Goal: Information Seeking & Learning: Check status

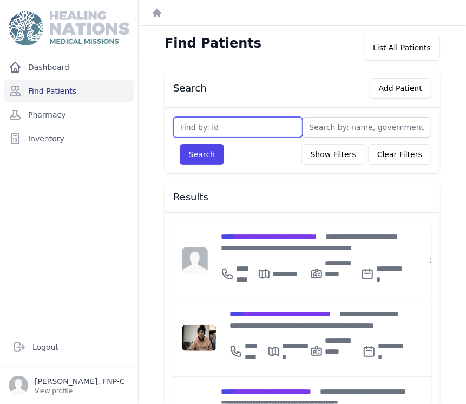
click at [184, 130] on input "text" at bounding box center [237, 127] width 129 height 21
type input "2238"
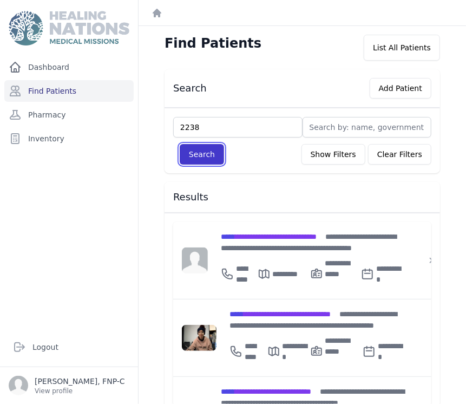
click at [182, 154] on button "Search" at bounding box center [202, 154] width 44 height 21
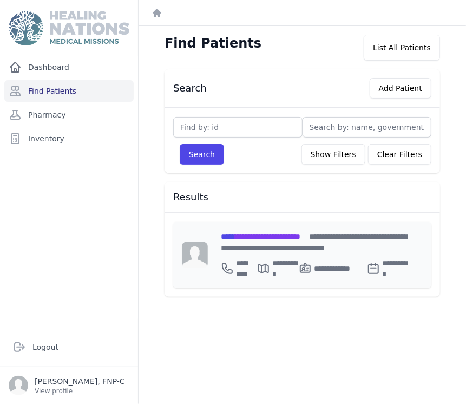
click at [251, 233] on span "**********" at bounding box center [261, 237] width 80 height 8
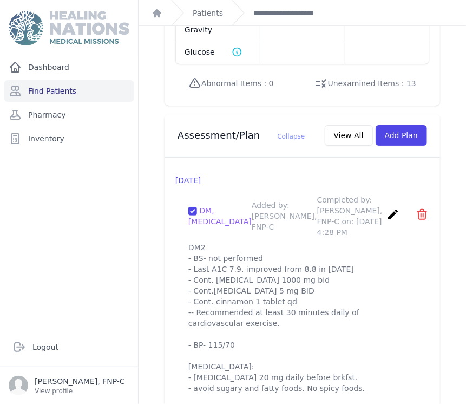
scroll to position [1083, 0]
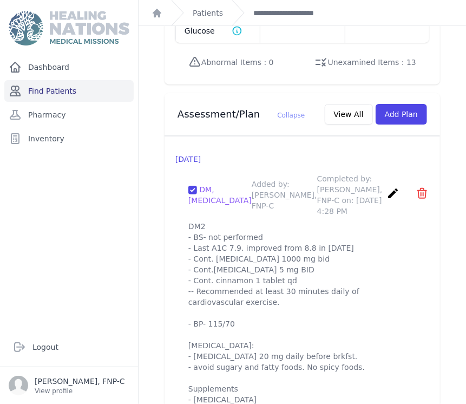
click at [31, 90] on link "Find Patients" at bounding box center [68, 91] width 129 height 22
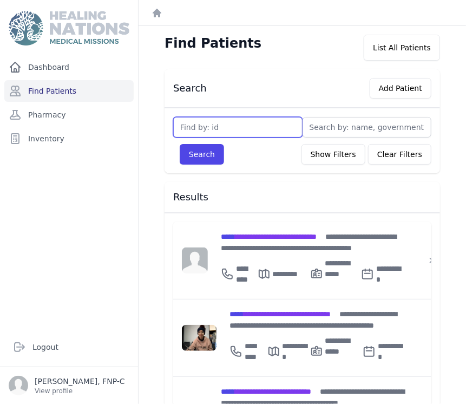
click at [195, 129] on input "text" at bounding box center [237, 127] width 129 height 21
type input "1510"
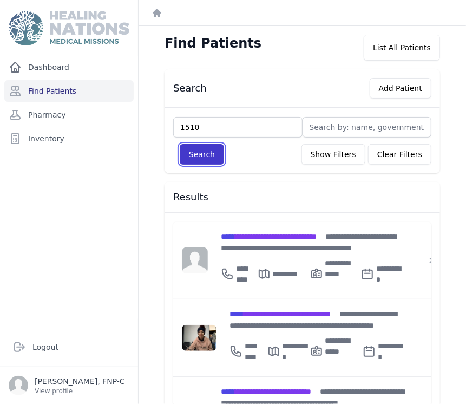
click at [216, 156] on button "Search" at bounding box center [202, 154] width 44 height 21
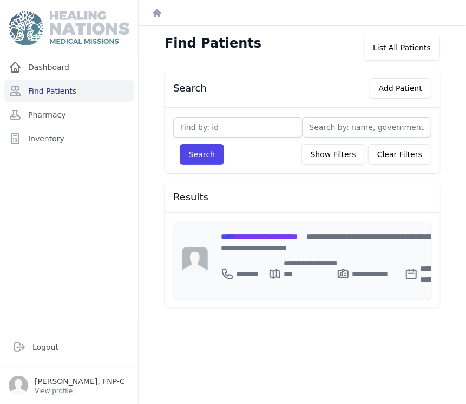
click at [244, 238] on span "**********" at bounding box center [259, 237] width 77 height 8
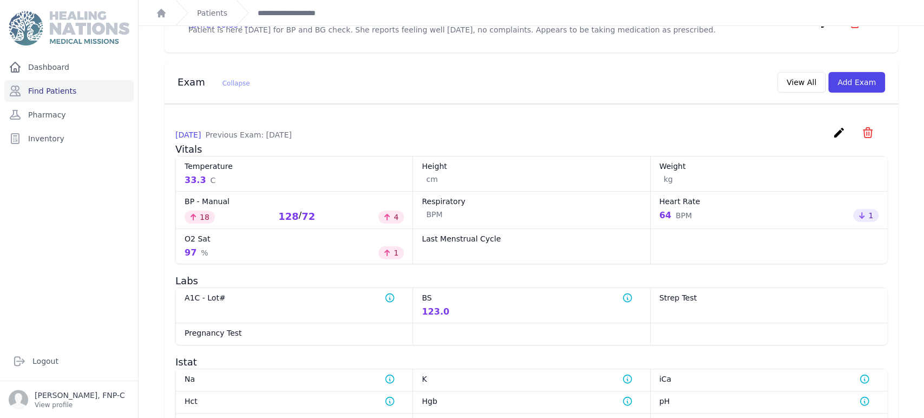
scroll to position [432, 0]
click at [73, 85] on link "Find Patients" at bounding box center [68, 91] width 129 height 22
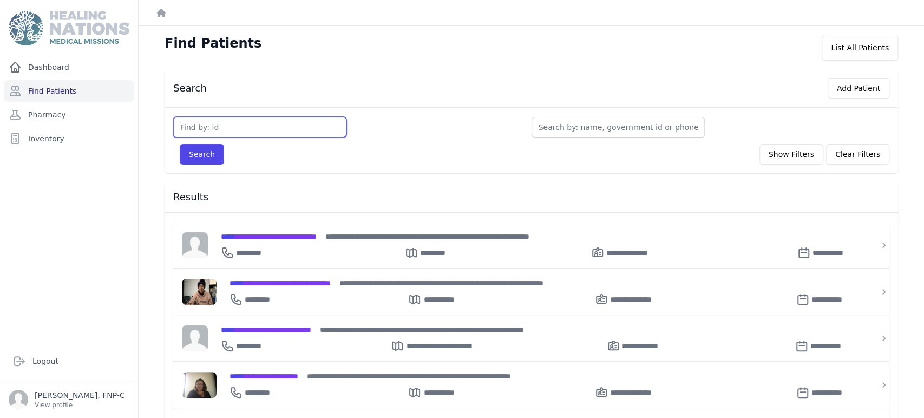
click at [196, 125] on input "text" at bounding box center [259, 127] width 173 height 21
type input "2255"
click at [194, 153] on button "Search" at bounding box center [202, 154] width 44 height 21
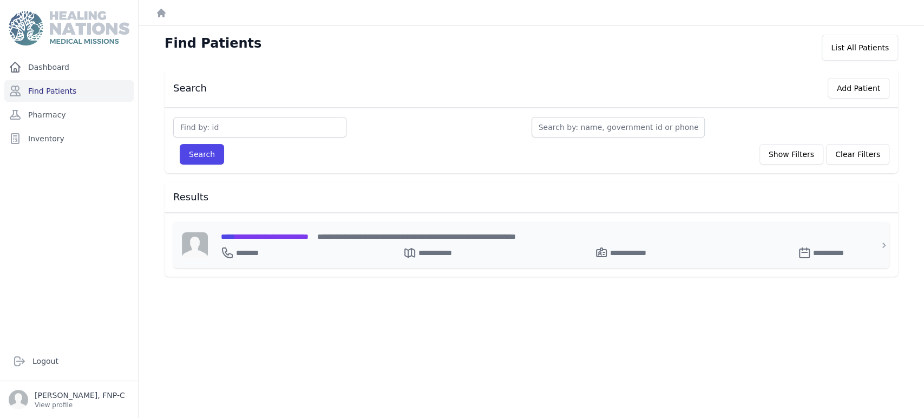
click at [250, 233] on span "**********" at bounding box center [265, 237] width 88 height 8
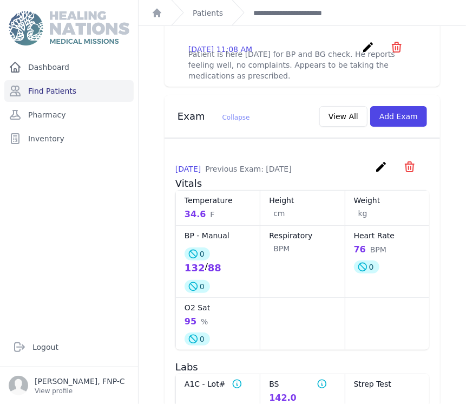
scroll to position [474, 0]
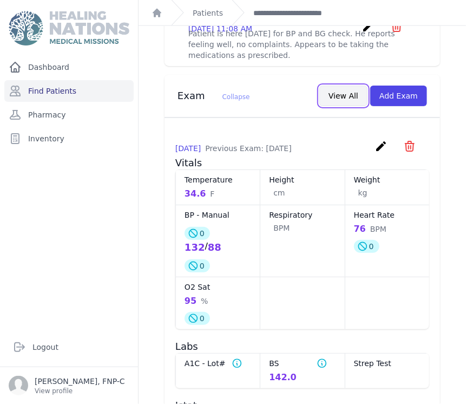
click at [342, 86] on button "View All" at bounding box center [343, 96] width 48 height 21
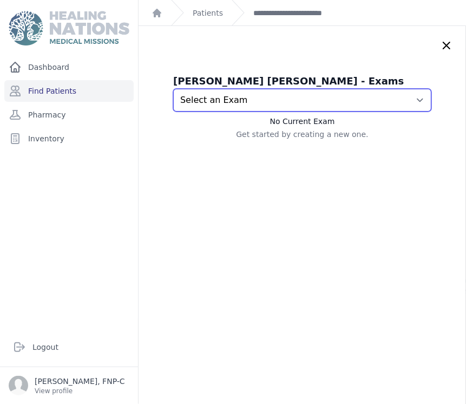
click at [401, 96] on select "Select an Exam 2025-Sep-11 11:12 AM 2025-Sep-11 11:08 AM 2025-Aug-07 11:43 AM 2…" at bounding box center [302, 100] width 258 height 23
click at [173, 89] on select "Select an Exam 2025-Sep-11 11:12 AM 2025-Sep-11 11:08 AM 2025-Aug-07 11:43 AM 2…" at bounding box center [302, 100] width 258 height 23
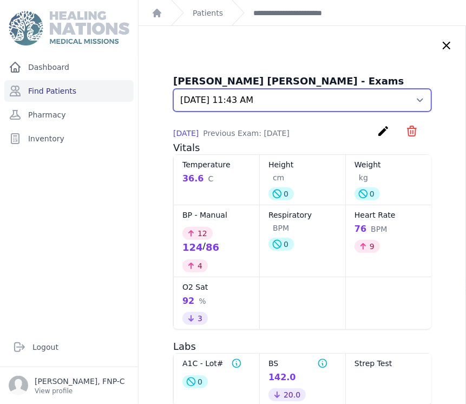
click at [401, 98] on select "Select an Exam 2025-Sep-11 11:12 AM 2025-Sep-11 11:08 AM 2025-Aug-07 11:43 AM 2…" at bounding box center [302, 100] width 258 height 23
select select "7464"
click at [173, 89] on select "Select an Exam 2025-Sep-11 11:12 AM 2025-Sep-11 11:08 AM 2025-Aug-07 11:43 AM 2…" at bounding box center [302, 100] width 258 height 23
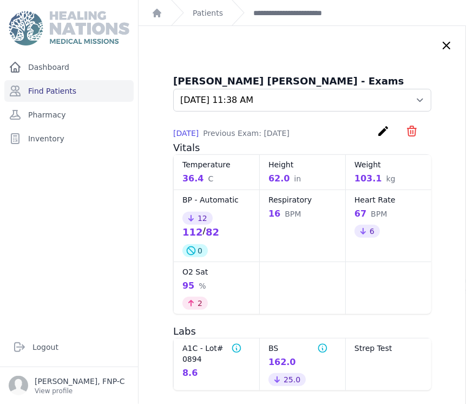
click at [440, 45] on icon at bounding box center [446, 45] width 13 height 13
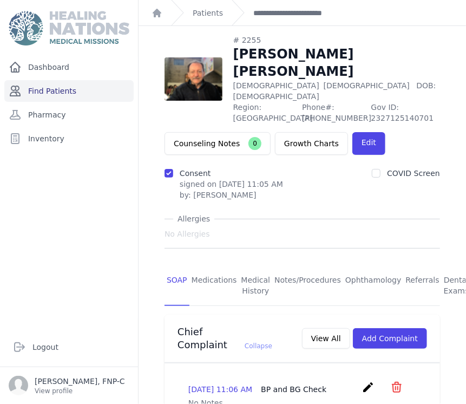
click at [61, 92] on link "Find Patients" at bounding box center [68, 91] width 129 height 22
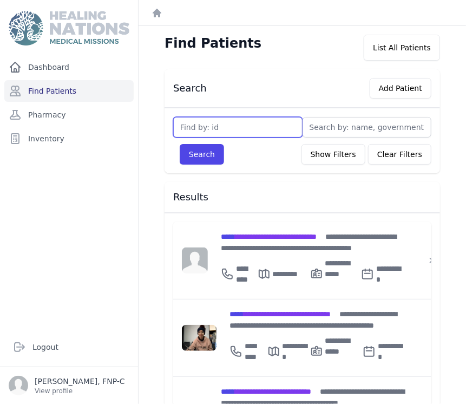
click at [181, 130] on input "text" at bounding box center [237, 127] width 129 height 21
type input "2239"
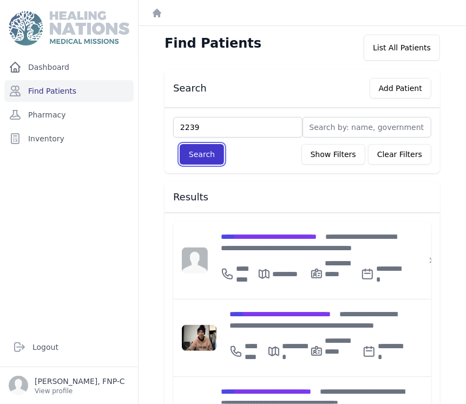
click at [215, 146] on button "Search" at bounding box center [202, 154] width 44 height 21
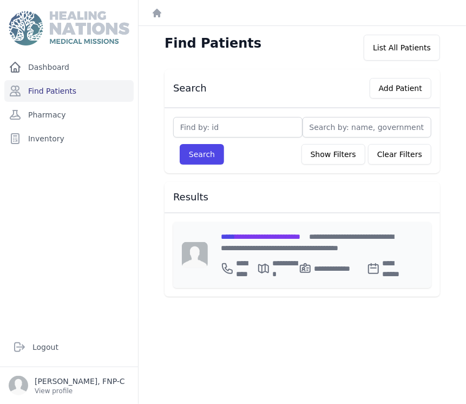
click at [269, 234] on span "**********" at bounding box center [261, 237] width 80 height 8
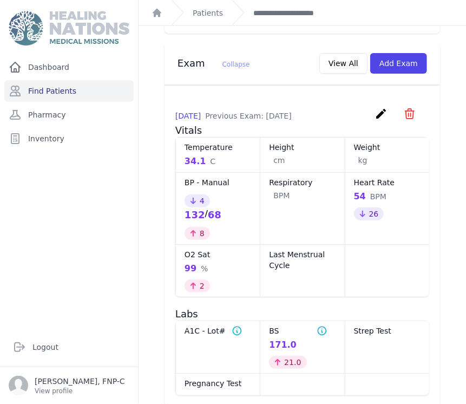
scroll to position [541, 0]
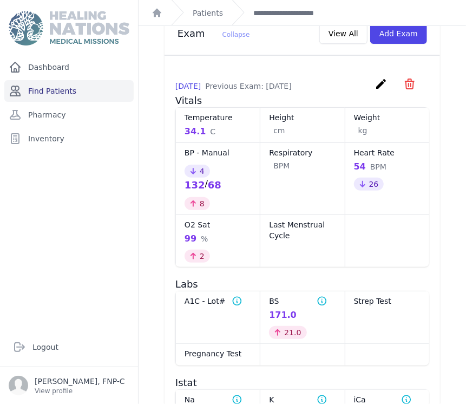
click at [40, 86] on link "Find Patients" at bounding box center [68, 91] width 129 height 22
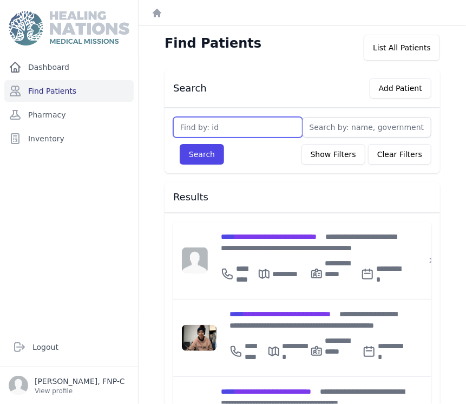
drag, startPoint x: 198, startPoint y: 123, endPoint x: 199, endPoint y: 118, distance: 5.5
click at [199, 118] on input "text" at bounding box center [237, 127] width 129 height 21
type input "1974"
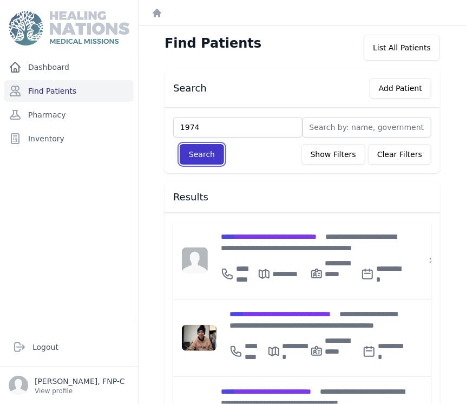
click at [204, 153] on button "Search" at bounding box center [202, 154] width 44 height 21
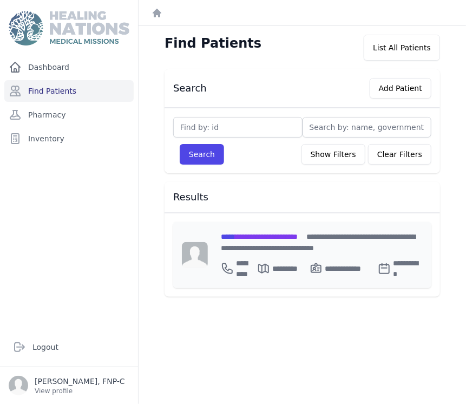
click at [247, 237] on span "**********" at bounding box center [259, 237] width 77 height 8
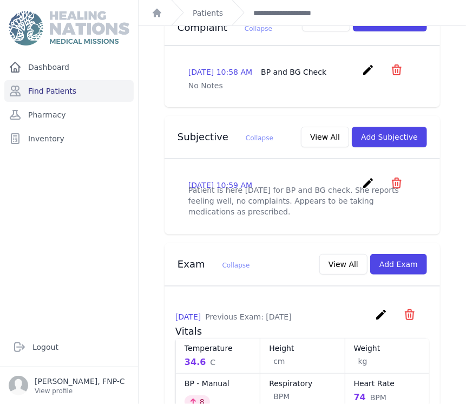
scroll to position [269, 0]
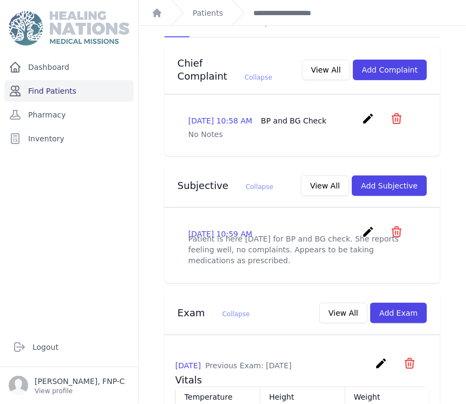
click at [69, 92] on link "Find Patients" at bounding box center [68, 91] width 129 height 22
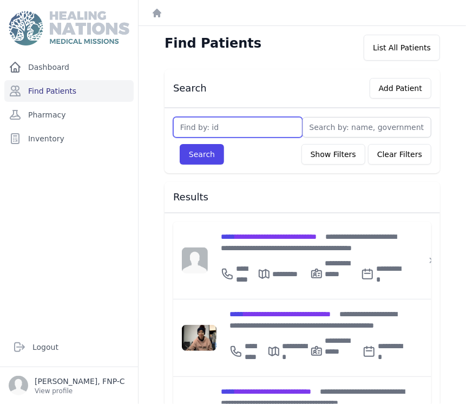
click at [186, 130] on input "text" at bounding box center [237, 127] width 129 height 21
type input "343"
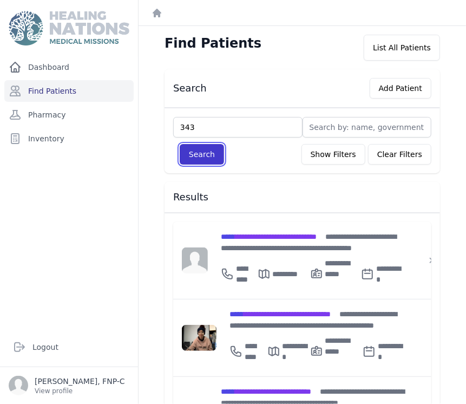
click at [187, 152] on button "Search" at bounding box center [202, 154] width 44 height 21
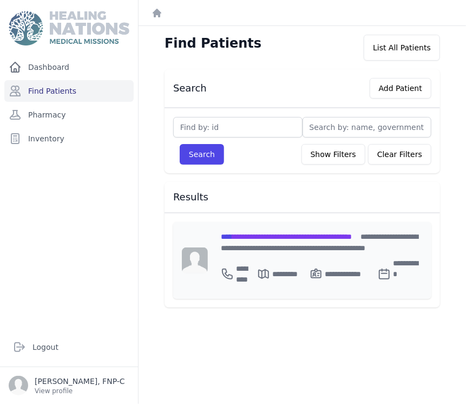
click at [241, 240] on div "**********" at bounding box center [320, 242] width 198 height 23
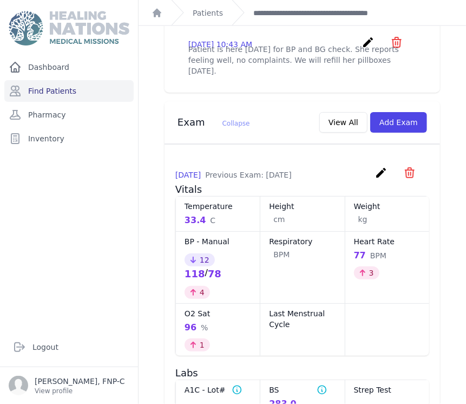
scroll to position [541, 0]
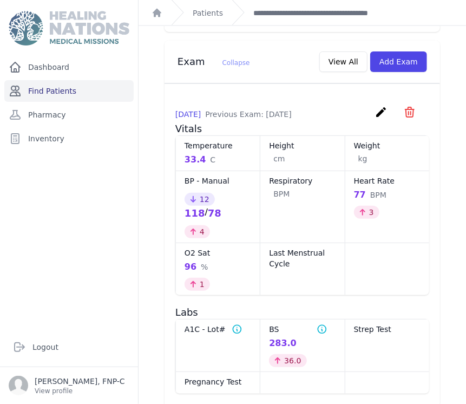
click at [55, 92] on link "Find Patients" at bounding box center [68, 91] width 129 height 22
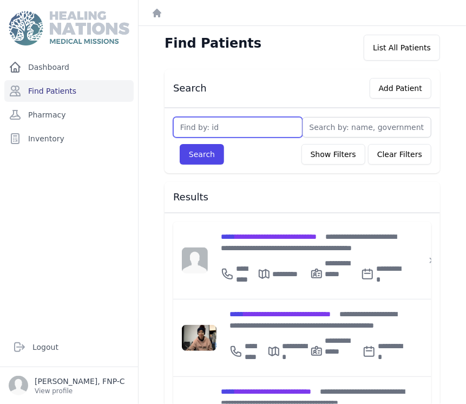
click at [178, 125] on input "text" at bounding box center [237, 127] width 129 height 21
type input "2318"
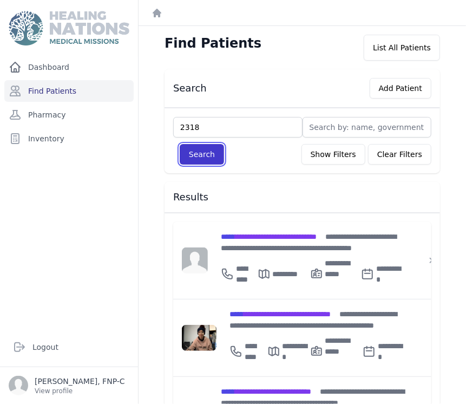
click at [204, 146] on button "Search" at bounding box center [202, 154] width 44 height 21
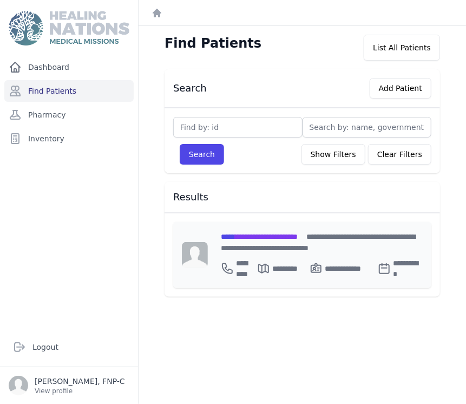
click at [251, 236] on span "**********" at bounding box center [259, 237] width 77 height 8
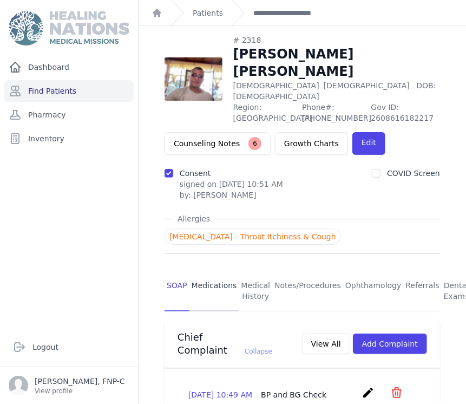
click at [217, 271] on link "Medications" at bounding box center [215, 291] width 50 height 40
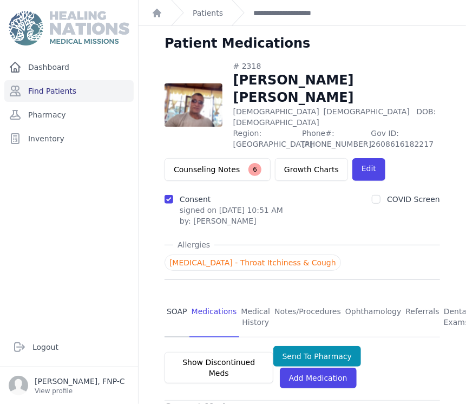
click at [171, 297] on link "SOAP" at bounding box center [177, 317] width 25 height 40
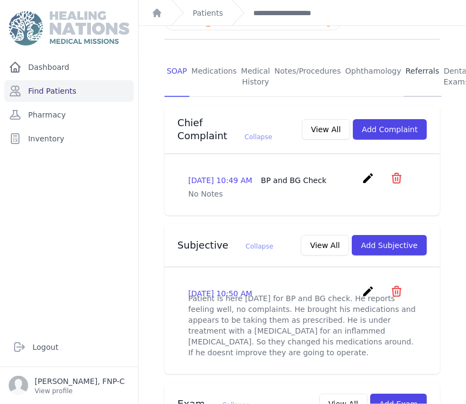
scroll to position [301, 0]
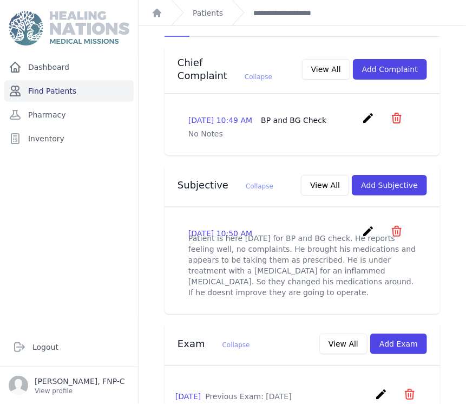
click at [67, 90] on link "Find Patients" at bounding box center [68, 91] width 129 height 22
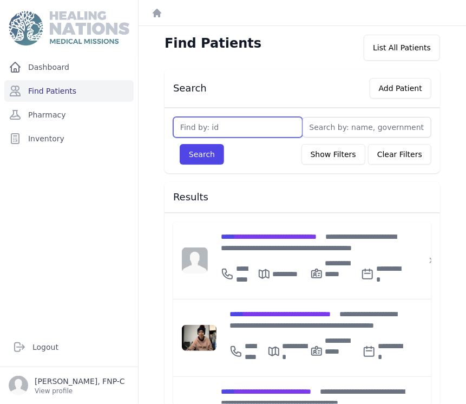
click at [187, 125] on input "text" at bounding box center [237, 127] width 129 height 21
type input "2967"
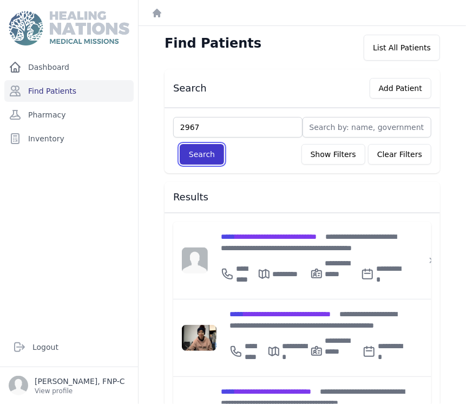
click at [203, 149] on button "Search" at bounding box center [202, 154] width 44 height 21
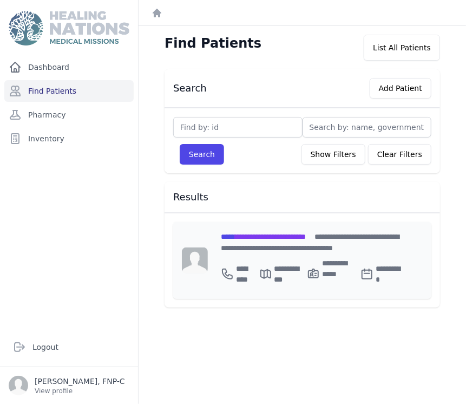
click at [243, 236] on span "**********" at bounding box center [263, 237] width 85 height 8
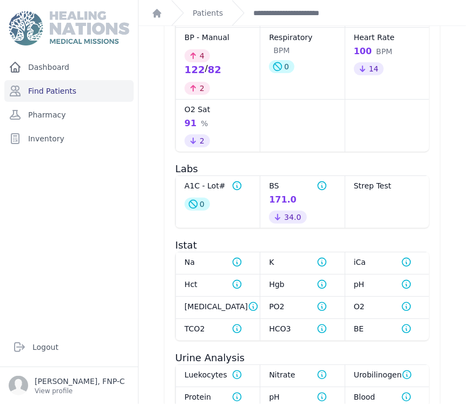
scroll to position [240, 0]
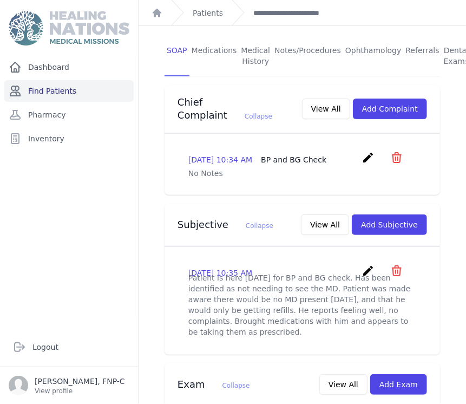
click at [31, 90] on link "Find Patients" at bounding box center [68, 91] width 129 height 22
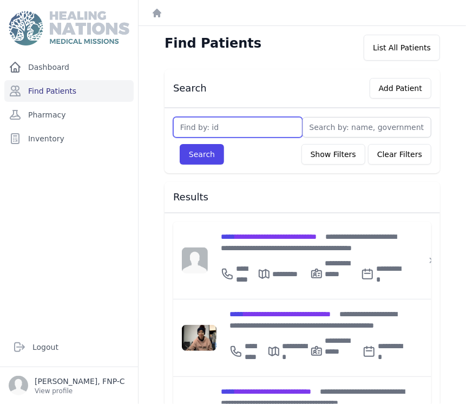
click at [189, 124] on input "text" at bounding box center [237, 127] width 129 height 21
type input "3690"
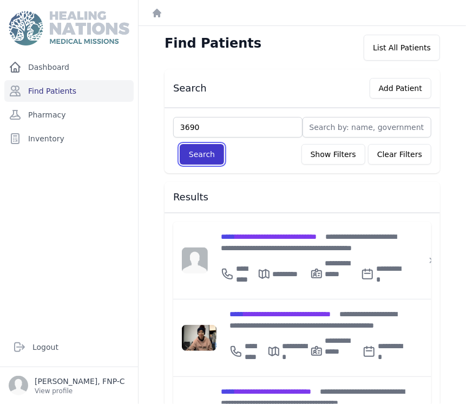
click at [195, 154] on button "Search" at bounding box center [202, 154] width 44 height 21
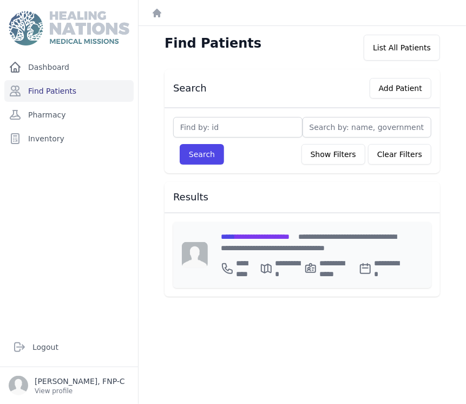
click at [248, 236] on span "**********" at bounding box center [255, 237] width 69 height 8
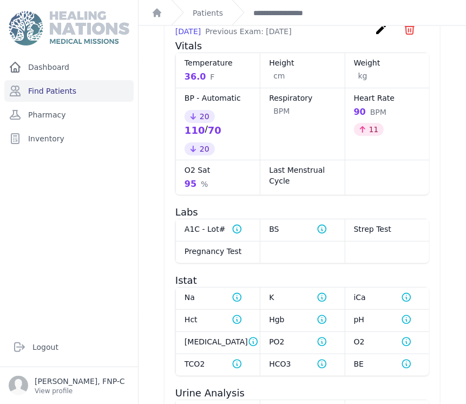
scroll to position [560, 0]
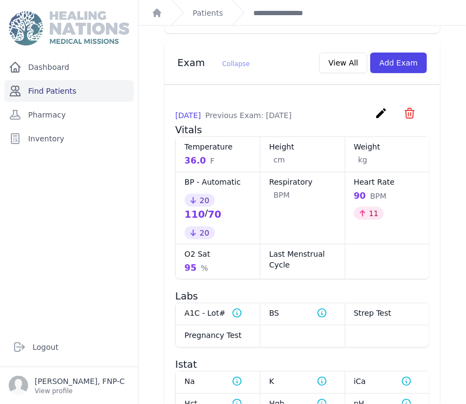
click at [51, 93] on link "Find Patients" at bounding box center [68, 91] width 129 height 22
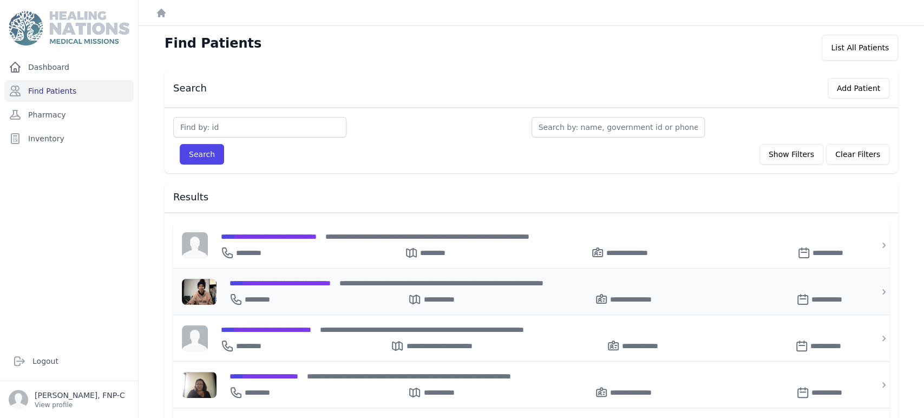
click at [271, 283] on span "**********" at bounding box center [280, 283] width 101 height 8
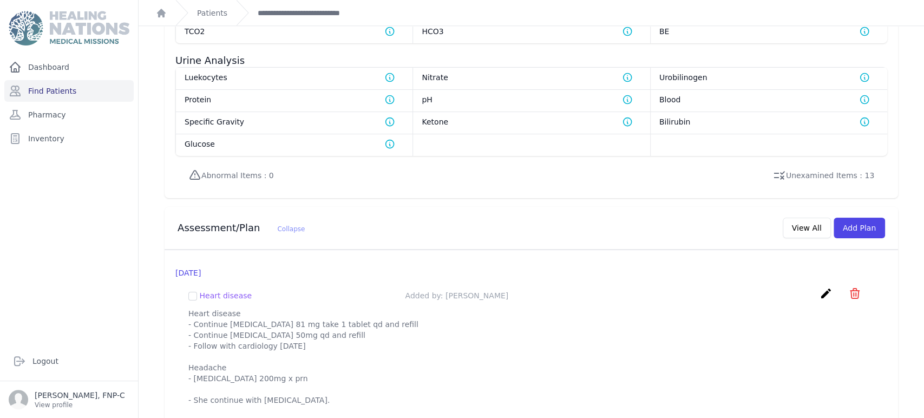
scroll to position [835, 0]
click at [68, 90] on link "Find Patients" at bounding box center [68, 91] width 129 height 22
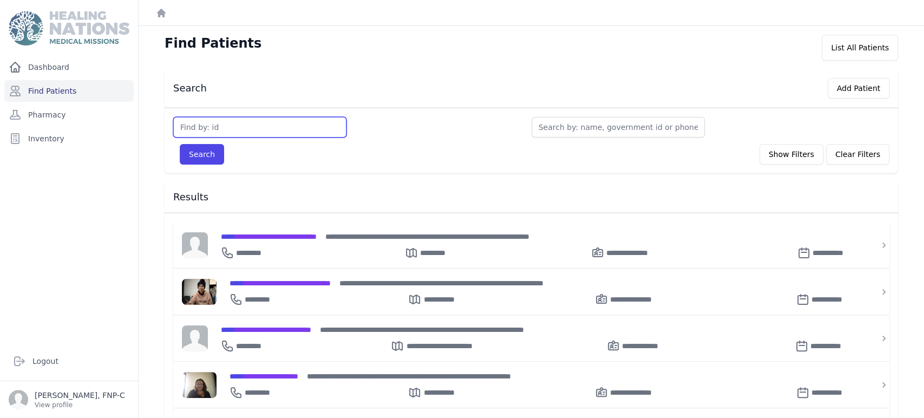
click at [213, 125] on input "text" at bounding box center [259, 127] width 173 height 21
type input "406"
click at [205, 156] on button "Search" at bounding box center [202, 154] width 44 height 21
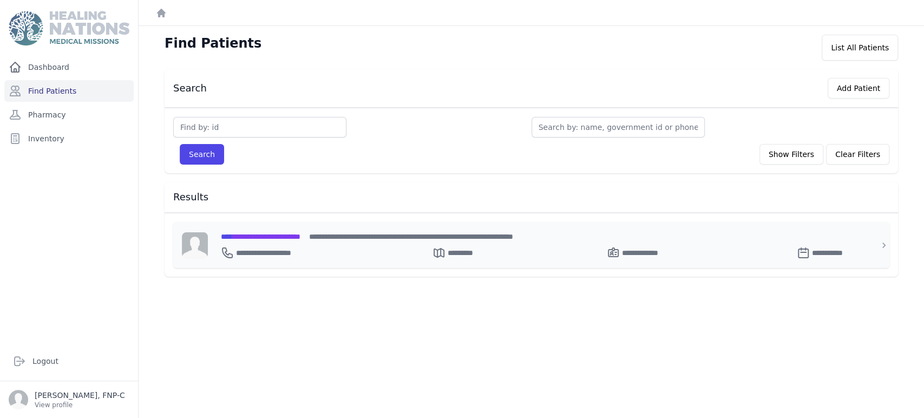
click at [241, 233] on span "**********" at bounding box center [261, 237] width 80 height 8
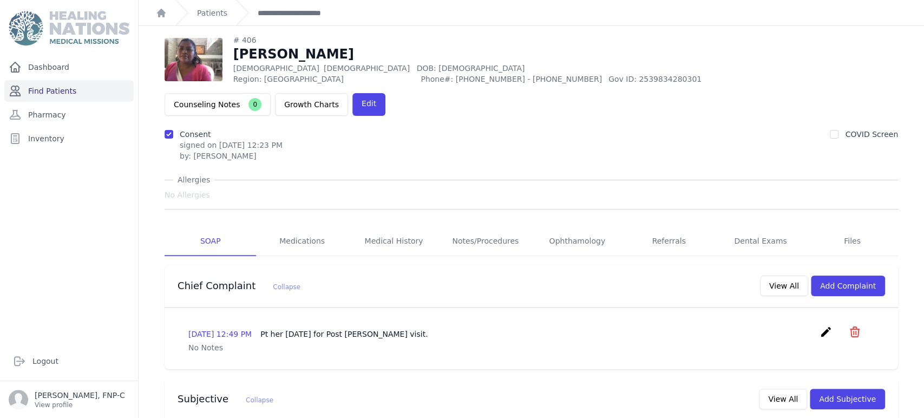
click at [49, 90] on link "Find Patients" at bounding box center [68, 91] width 129 height 22
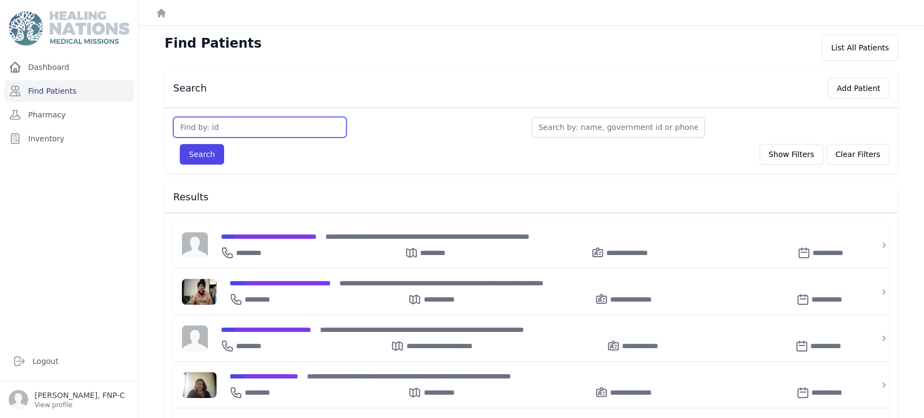
click at [213, 132] on input "text" at bounding box center [259, 127] width 173 height 21
type input "3462"
click at [204, 159] on button "Search" at bounding box center [202, 154] width 44 height 21
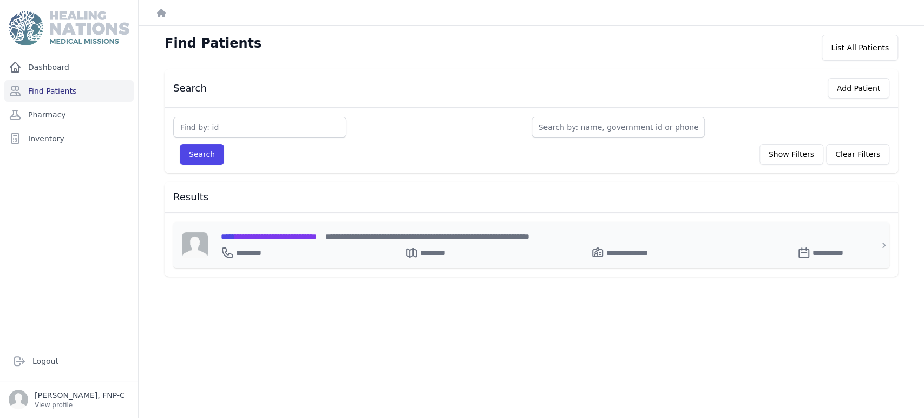
click at [252, 236] on span "**********" at bounding box center [269, 237] width 96 height 8
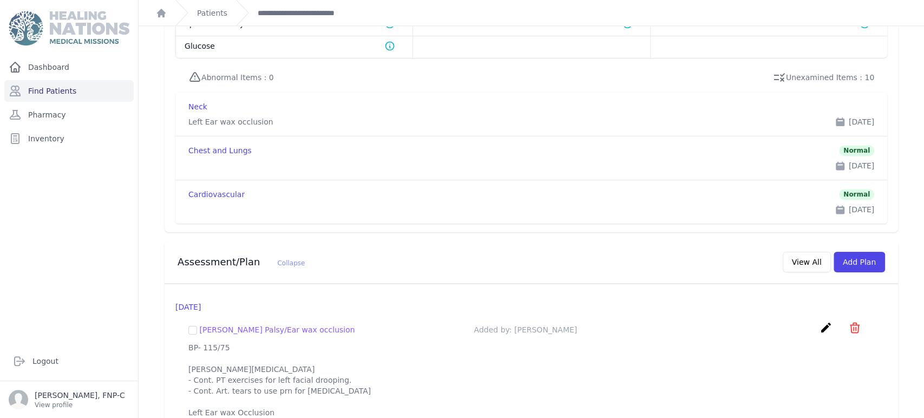
scroll to position [866, 0]
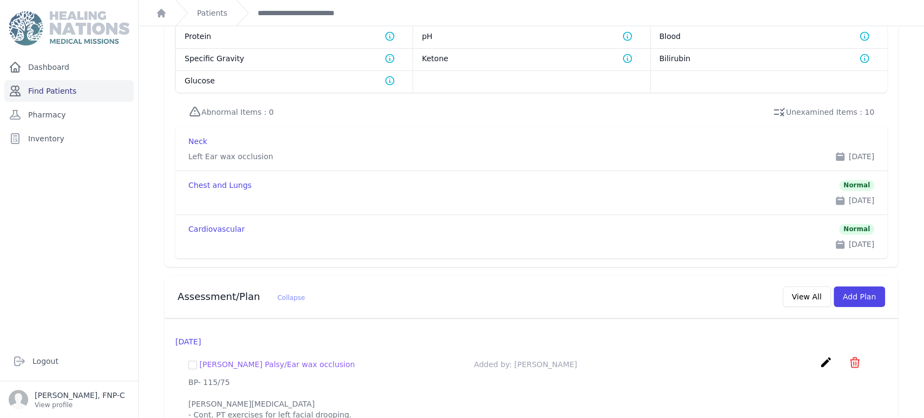
click at [55, 90] on link "Find Patients" at bounding box center [68, 91] width 129 height 22
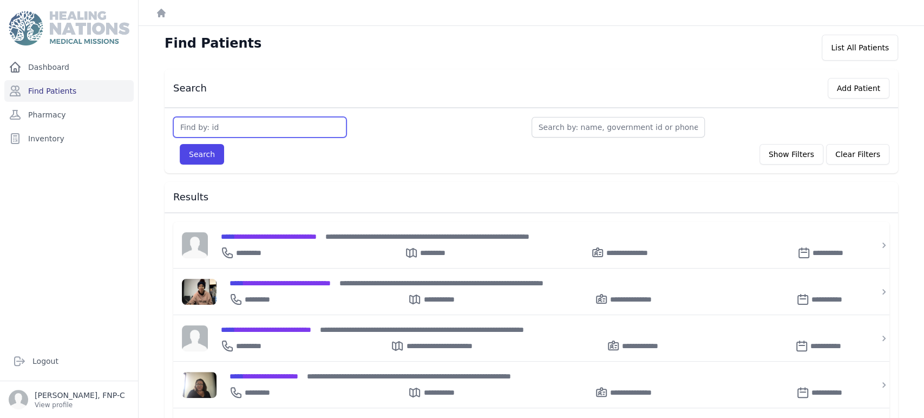
click at [201, 121] on input "text" at bounding box center [259, 127] width 173 height 21
type input "hilario"
click at [207, 149] on button "Search" at bounding box center [202, 154] width 44 height 21
click at [191, 126] on input "text" at bounding box center [259, 127] width 173 height 21
type input "3461"
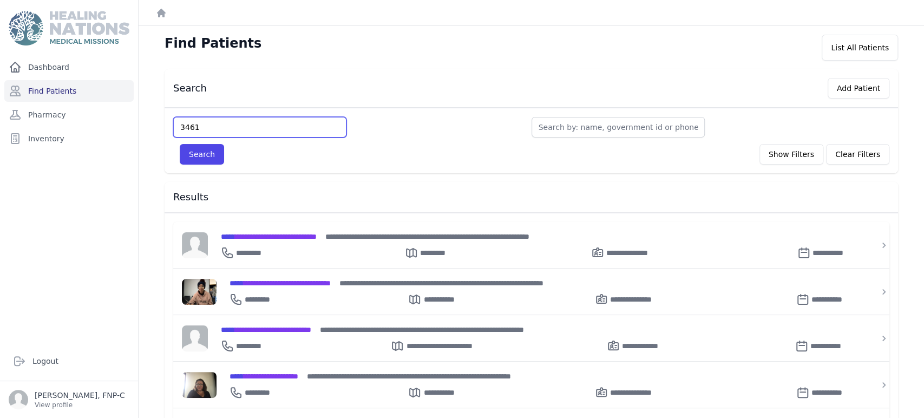
click at [180, 144] on button "Search" at bounding box center [202, 154] width 44 height 21
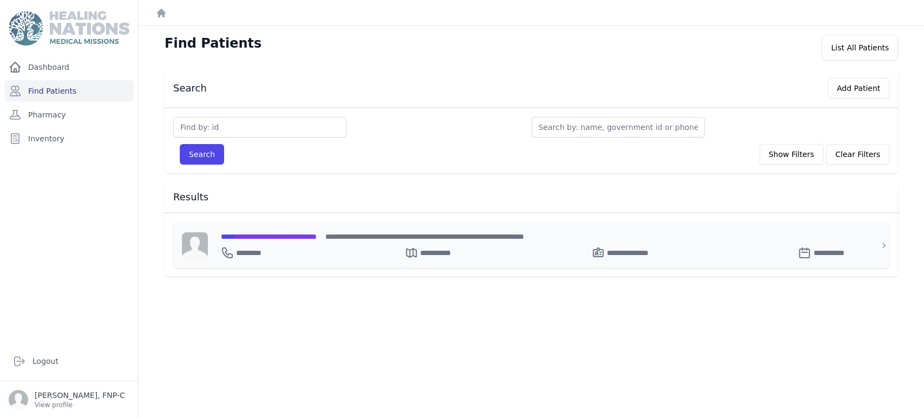
click at [252, 237] on span "**********" at bounding box center [269, 237] width 96 height 8
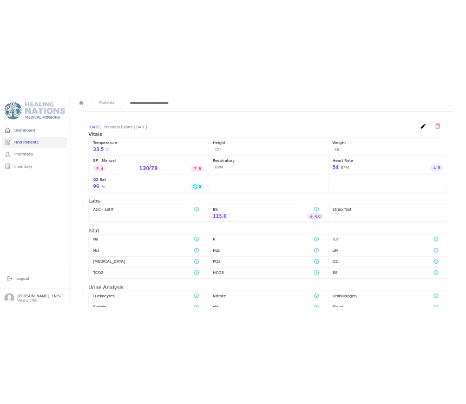
scroll to position [405, 0]
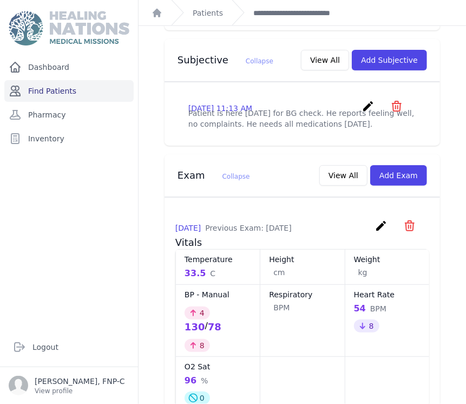
click at [23, 90] on link "Find Patients" at bounding box center [68, 91] width 129 height 22
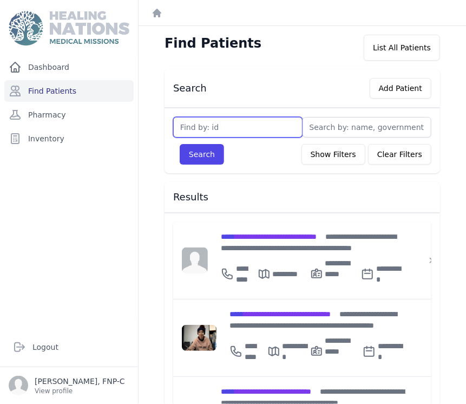
click at [191, 130] on input "text" at bounding box center [237, 127] width 129 height 21
type input "2120"
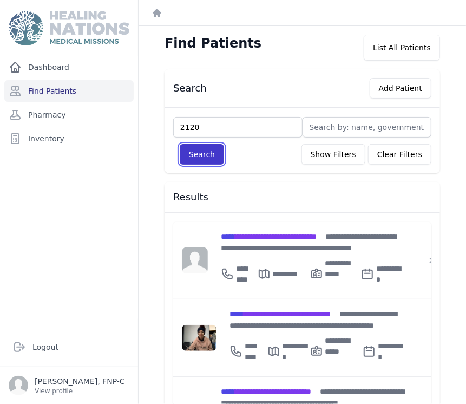
click at [205, 154] on button "Search" at bounding box center [202, 154] width 44 height 21
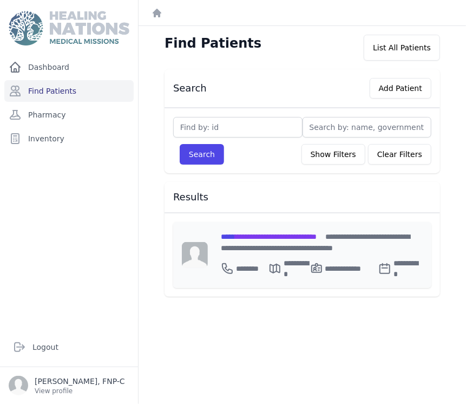
click at [265, 233] on span "**********" at bounding box center [269, 237] width 96 height 8
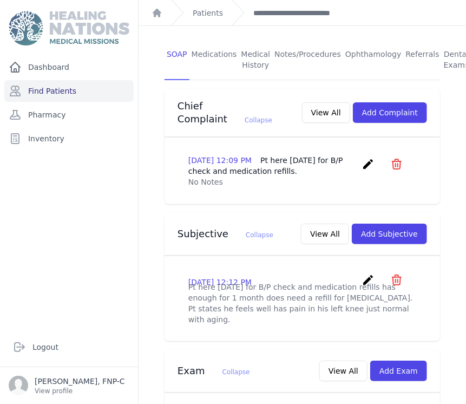
scroll to position [136, 0]
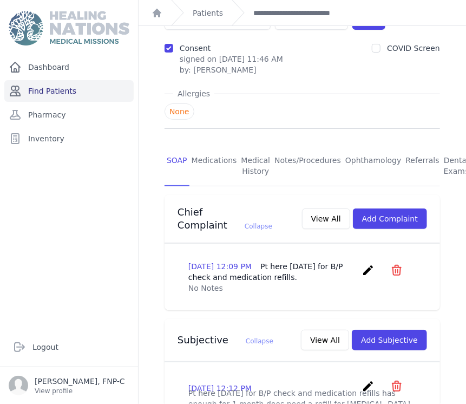
click at [54, 89] on link "Find Patients" at bounding box center [68, 91] width 129 height 22
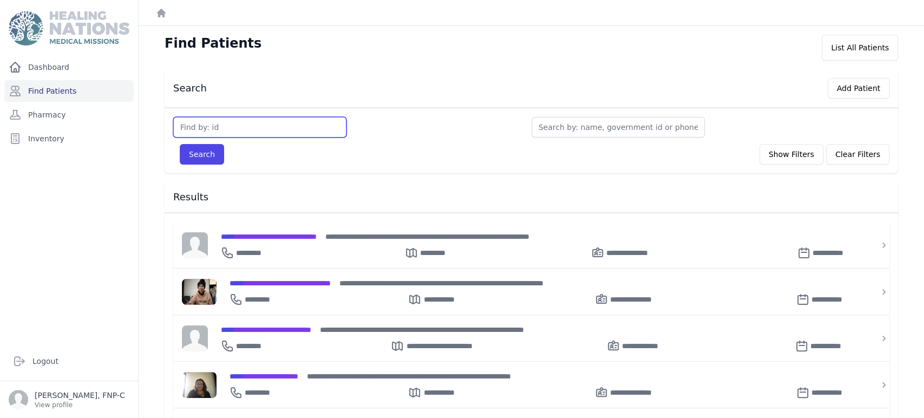
click at [212, 125] on input "text" at bounding box center [259, 127] width 173 height 21
type input "2123"
click at [206, 159] on button "Search" at bounding box center [202, 154] width 44 height 21
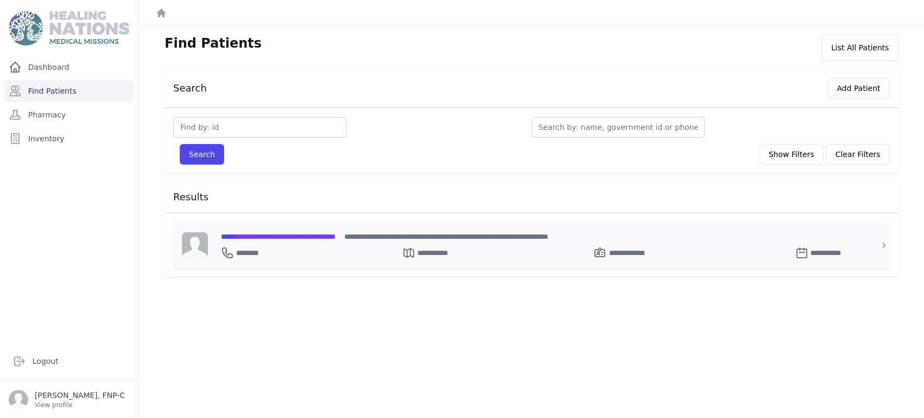
click at [282, 237] on span "**********" at bounding box center [278, 237] width 115 height 8
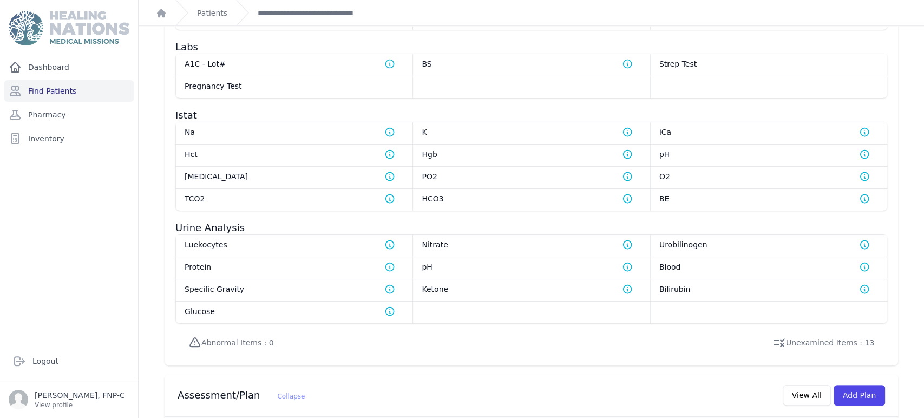
scroll to position [829, 0]
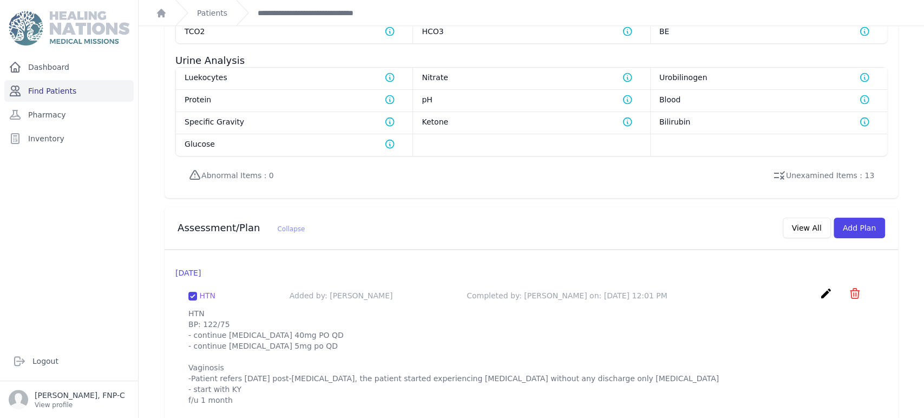
click at [58, 85] on link "Find Patients" at bounding box center [68, 91] width 129 height 22
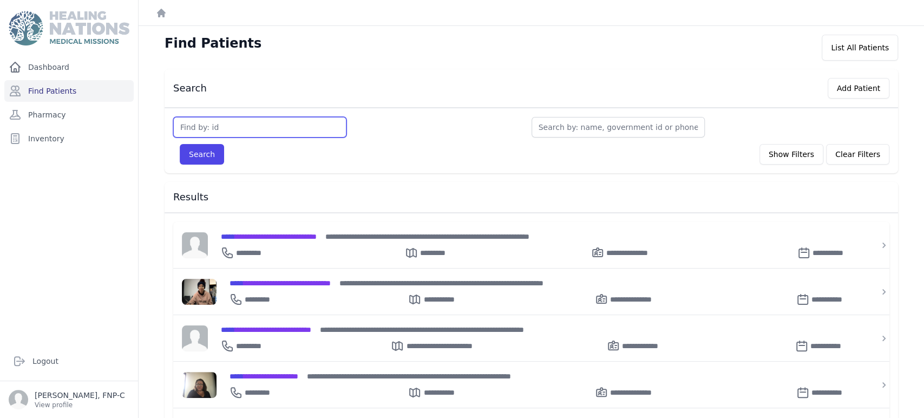
click at [199, 127] on input "text" at bounding box center [259, 127] width 173 height 21
type input "2788"
click at [192, 149] on button "Search" at bounding box center [202, 154] width 44 height 21
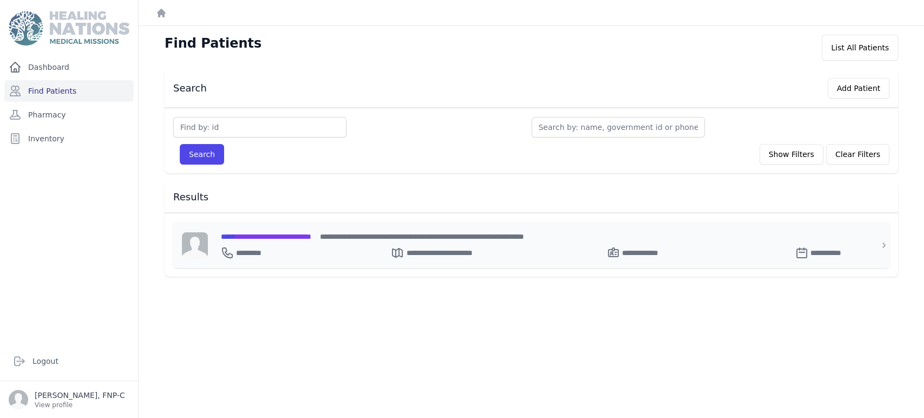
click at [245, 233] on span "**********" at bounding box center [266, 237] width 90 height 8
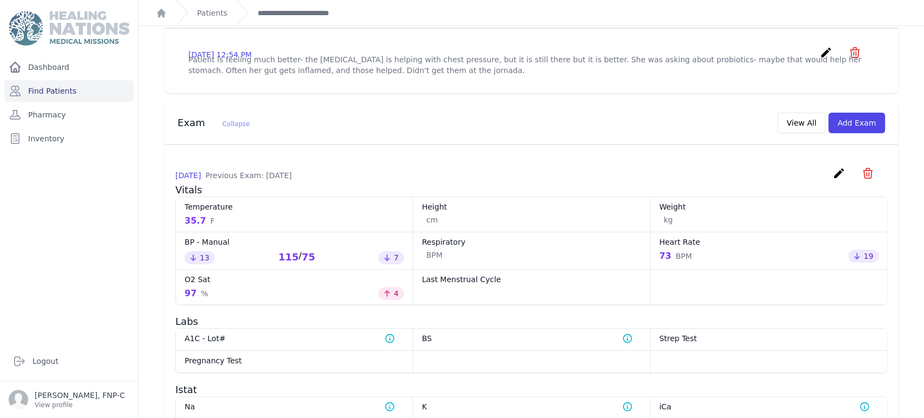
scroll to position [363, 0]
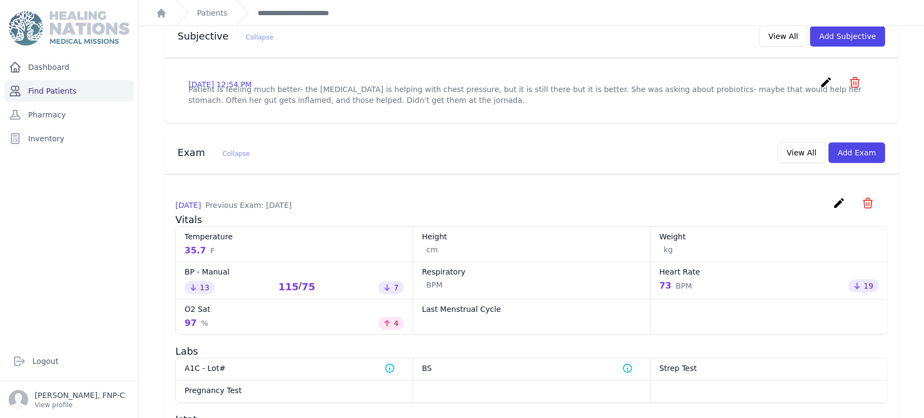
click at [44, 89] on link "Find Patients" at bounding box center [68, 91] width 129 height 22
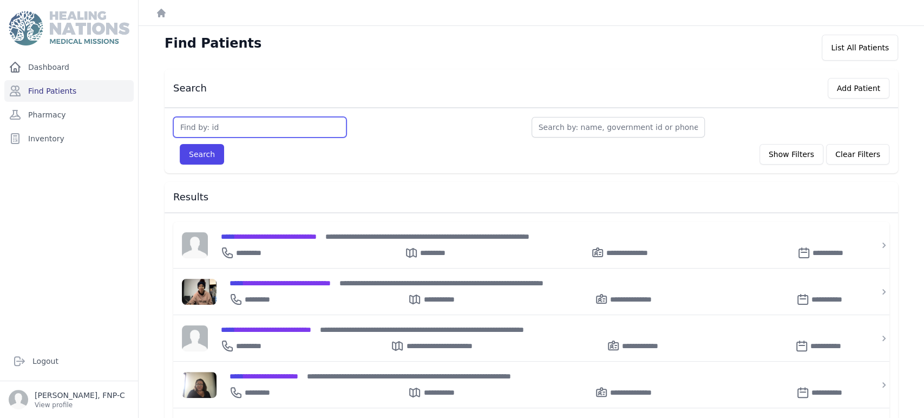
click at [190, 126] on input "text" at bounding box center [259, 127] width 173 height 21
type input "3752"
click at [190, 149] on button "Search" at bounding box center [202, 154] width 44 height 21
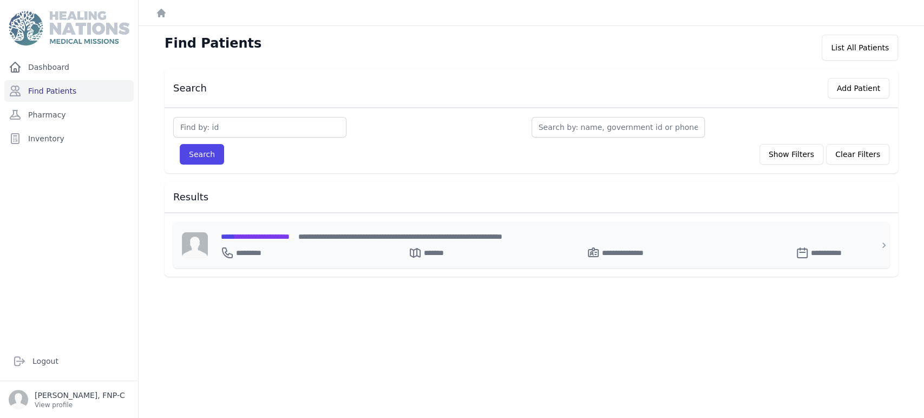
click at [286, 239] on span "**********" at bounding box center [255, 237] width 69 height 8
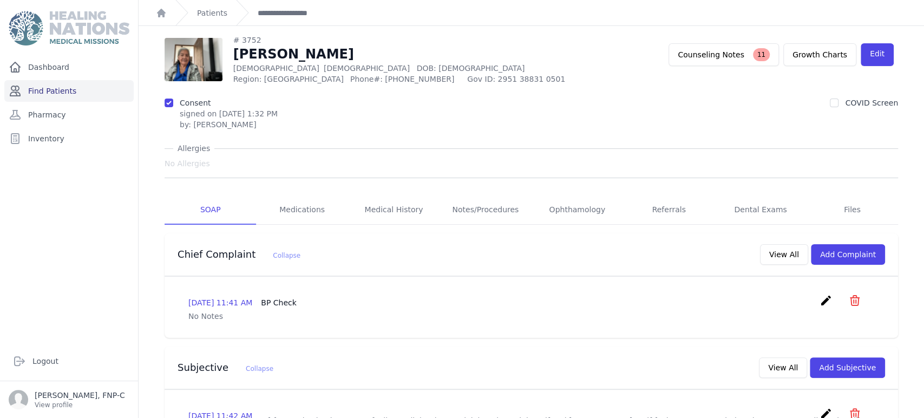
click at [35, 90] on link "Find Patients" at bounding box center [68, 91] width 129 height 22
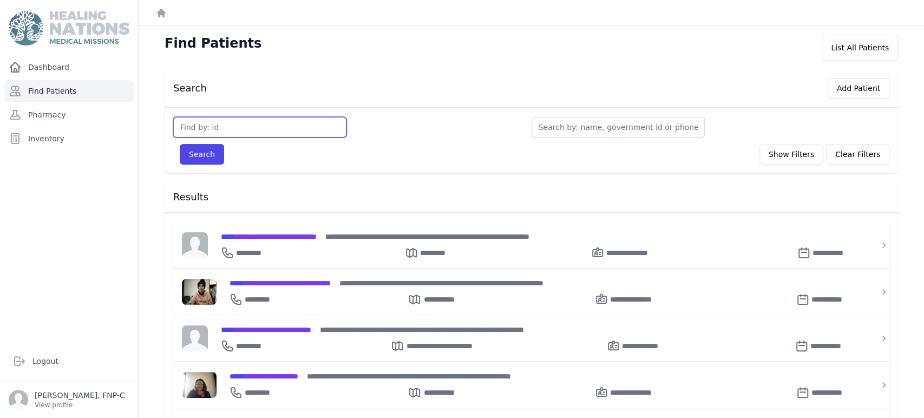
click at [182, 132] on input "text" at bounding box center [259, 127] width 173 height 21
click at [180, 130] on input "text" at bounding box center [259, 127] width 173 height 21
type input "3483"
click at [186, 155] on button "Search" at bounding box center [202, 154] width 44 height 21
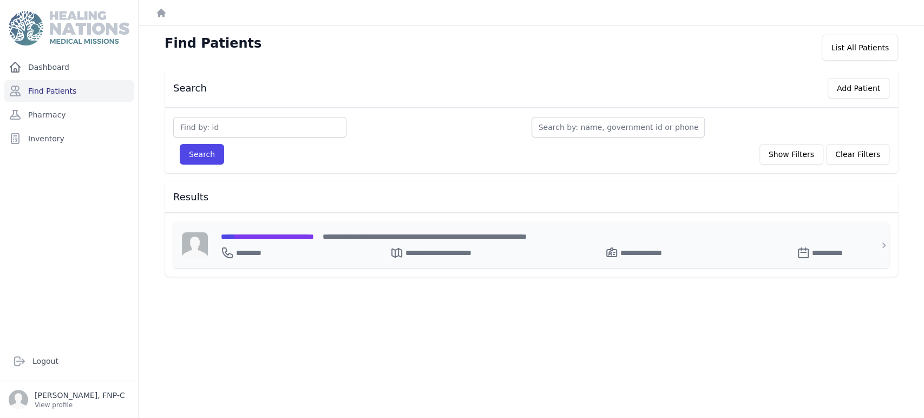
click at [260, 234] on span "**********" at bounding box center [267, 237] width 93 height 8
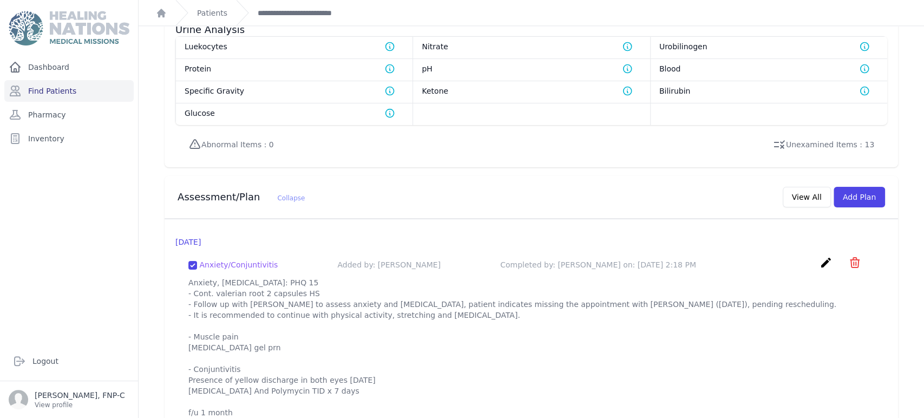
scroll to position [878, 0]
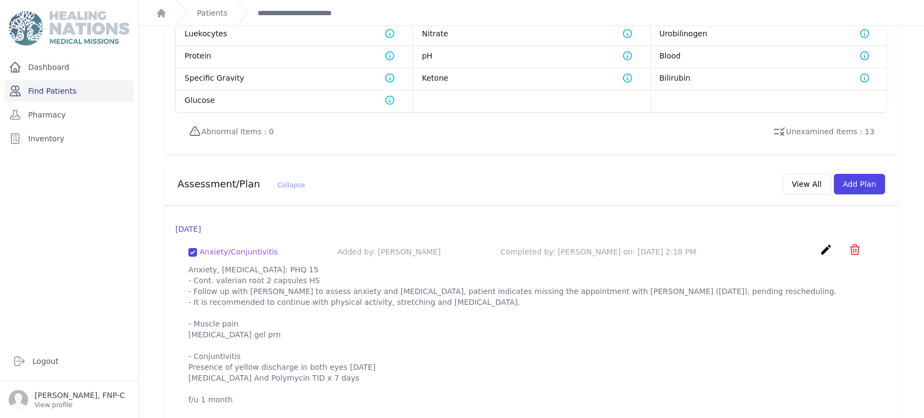
click at [45, 92] on link "Find Patients" at bounding box center [68, 91] width 129 height 22
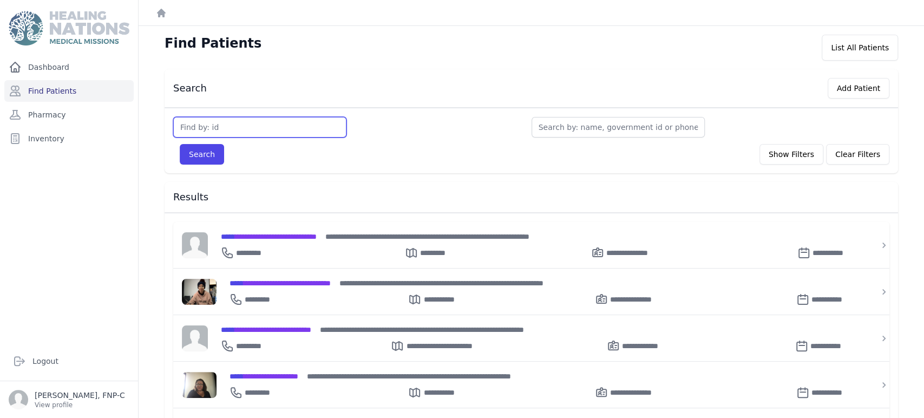
click at [216, 127] on input "text" at bounding box center [259, 127] width 173 height 21
type input "2120"
click at [211, 155] on button "Search" at bounding box center [202, 154] width 44 height 21
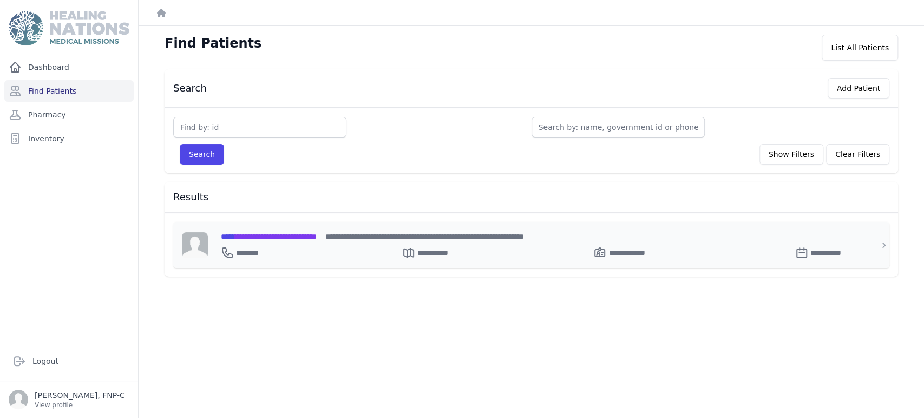
click at [253, 237] on span "**********" at bounding box center [269, 237] width 96 height 8
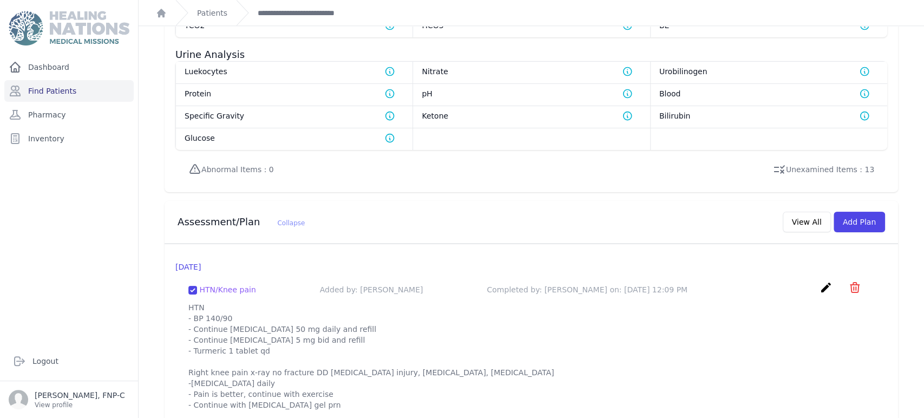
scroll to position [883, 0]
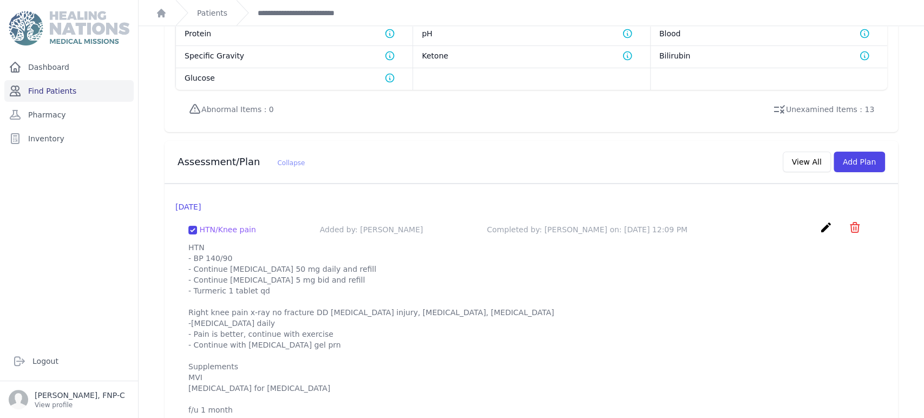
click at [31, 91] on link "Find Patients" at bounding box center [68, 91] width 129 height 22
